Goal: Navigation & Orientation: Find specific page/section

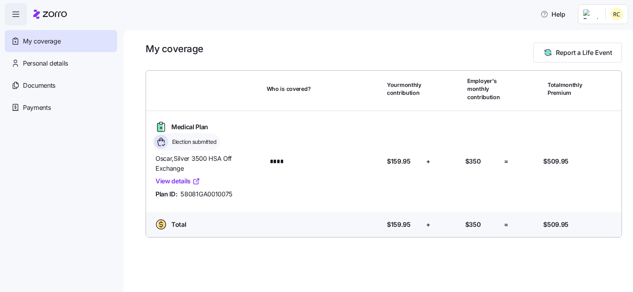
click at [183, 182] on link "View details" at bounding box center [178, 182] width 45 height 10
click at [179, 136] on div "Election submitted" at bounding box center [186, 141] width 68 height 17
click at [44, 63] on span "Personal details" at bounding box center [45, 64] width 45 height 10
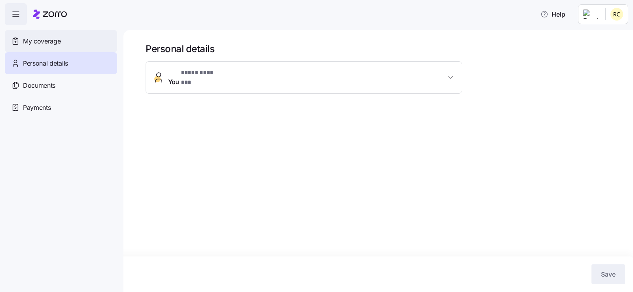
click at [36, 34] on div "My coverage" at bounding box center [61, 41] width 112 height 22
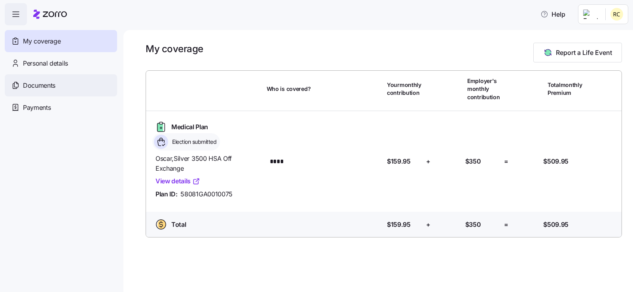
click at [27, 85] on span "Documents" at bounding box center [39, 86] width 32 height 10
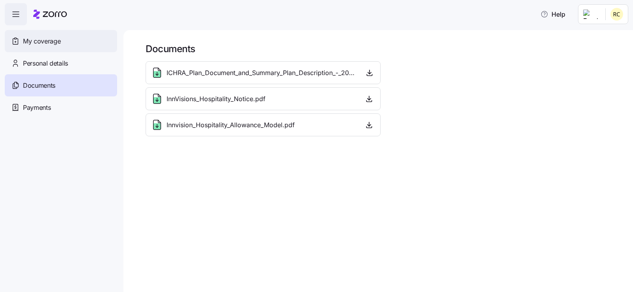
click at [37, 42] on span "My coverage" at bounding box center [42, 41] width 38 height 10
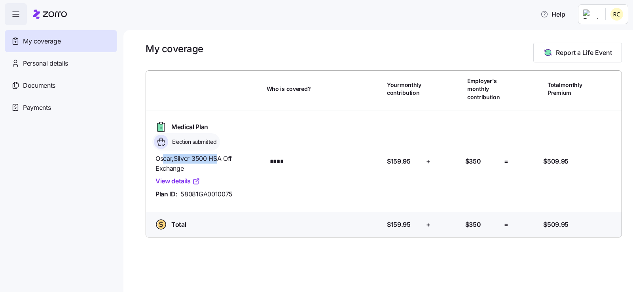
drag, startPoint x: 162, startPoint y: 158, endPoint x: 217, endPoint y: 163, distance: 54.9
click at [217, 163] on span "Oscar , Silver 3500 HSA Off Exchange" at bounding box center [208, 164] width 105 height 20
click at [218, 163] on span "Oscar , Silver 3500 HSA Off Exchange" at bounding box center [208, 164] width 105 height 20
click at [8, 15] on span "button" at bounding box center [15, 14] width 21 height 21
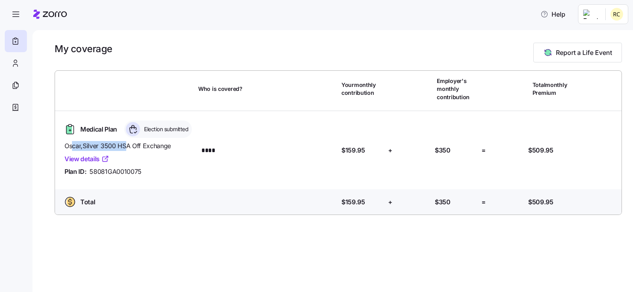
click at [107, 159] on icon at bounding box center [105, 159] width 8 height 8
click at [17, 62] on icon at bounding box center [15, 61] width 3 height 3
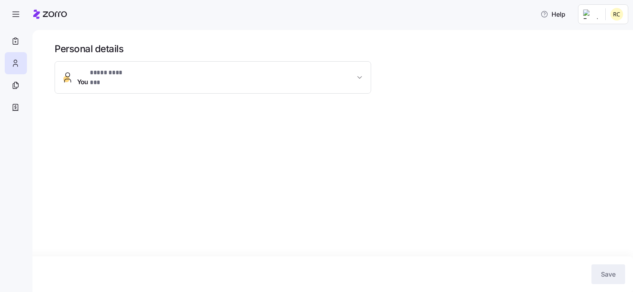
click at [118, 76] on span "* **** ******* *" at bounding box center [112, 73] width 44 height 10
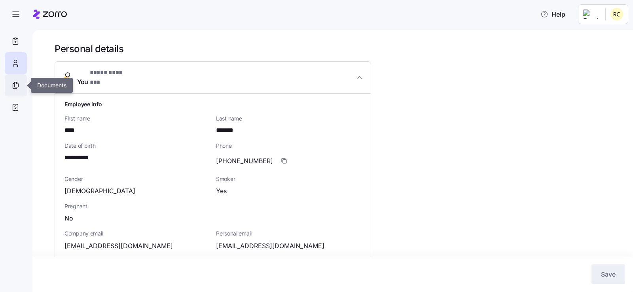
click at [16, 83] on icon at bounding box center [15, 85] width 9 height 9
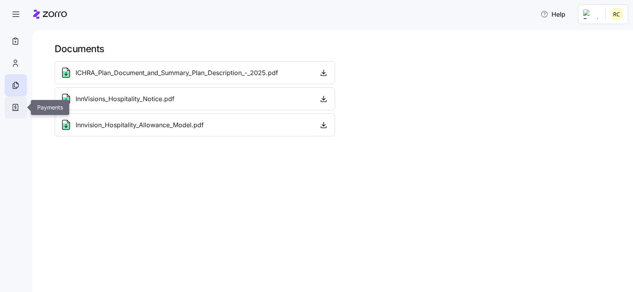
click at [19, 112] on icon at bounding box center [15, 107] width 9 height 9
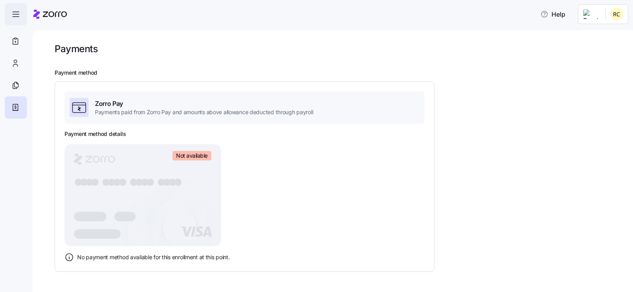
click at [16, 7] on span "button" at bounding box center [15, 14] width 21 height 21
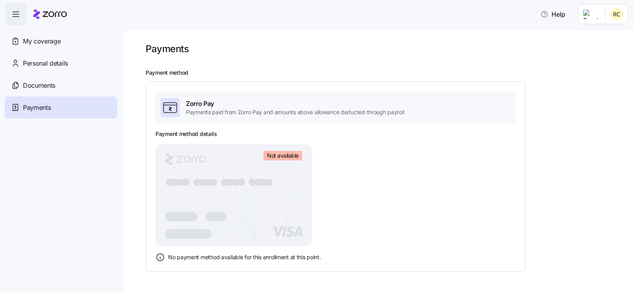
click at [50, 12] on icon at bounding box center [55, 14] width 24 height 6
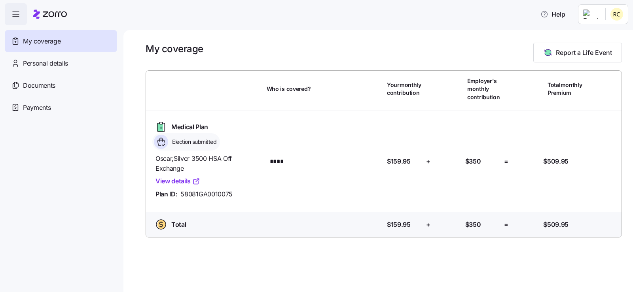
click at [268, 159] on div "Who is covered? ****" at bounding box center [326, 161] width 118 height 17
click at [256, 159] on span "Oscar , Silver 3500 HSA Off Exchange" at bounding box center [208, 164] width 105 height 20
click at [251, 159] on span "Oscar , Silver 3500 HSA Off Exchange" at bounding box center [208, 164] width 105 height 20
drag, startPoint x: 158, startPoint y: 158, endPoint x: 221, endPoint y: 164, distance: 64.0
click at [221, 164] on span "Oscar , Silver 3500 HSA Off Exchange" at bounding box center [208, 164] width 105 height 20
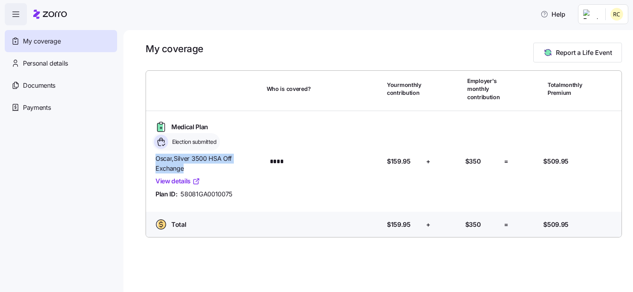
copy span "Oscar , Silver 3500 HSA Off Exchange"
click at [160, 128] on icon at bounding box center [161, 128] width 2 height 0
click at [601, 14] on html "Help My coverage Personal details Documents Partners hub Payments My coverage R…" at bounding box center [316, 144] width 633 height 288
click at [589, 14] on html "Help My coverage Personal details Documents Partners hub Payments My coverage R…" at bounding box center [316, 144] width 633 height 288
click at [625, 11] on html "Help My coverage Personal details Documents Partners hub Payments My coverage R…" at bounding box center [316, 144] width 633 height 288
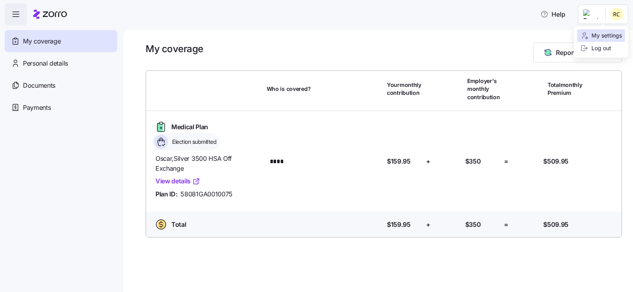
click at [604, 38] on div "My settings" at bounding box center [602, 35] width 42 height 9
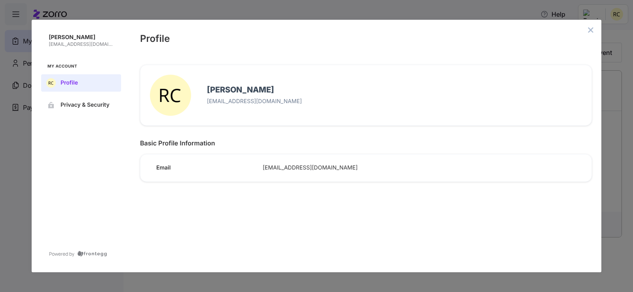
drag, startPoint x: 65, startPoint y: 100, endPoint x: 72, endPoint y: 95, distance: 8.8
click at [66, 100] on button "Privacy & Security" at bounding box center [81, 105] width 80 height 17
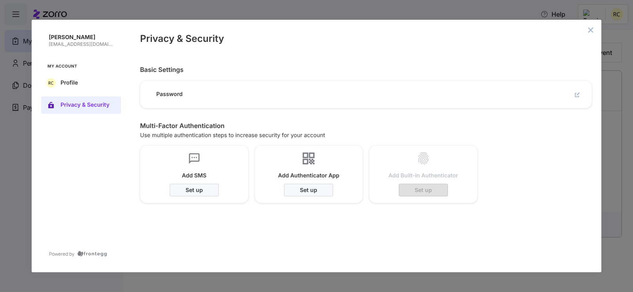
click at [590, 29] on icon "close admin-box" at bounding box center [591, 29] width 5 height 5
